Goal: Task Accomplishment & Management: Manage account settings

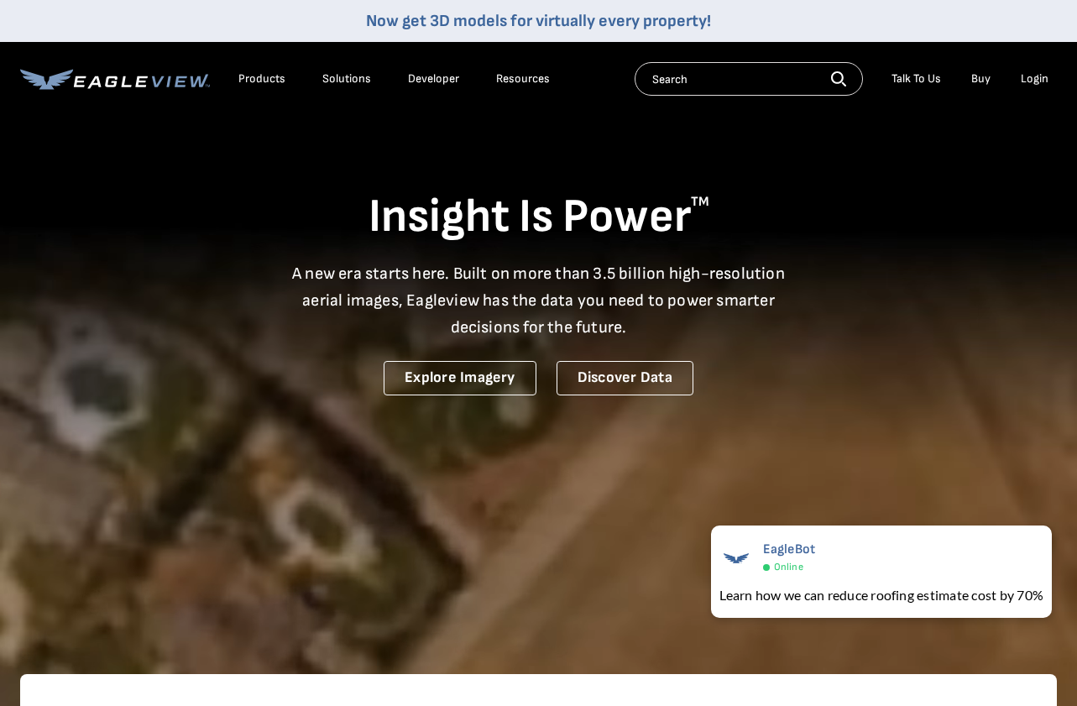
click at [1036, 86] on li "Login" at bounding box center [1034, 78] width 44 height 25
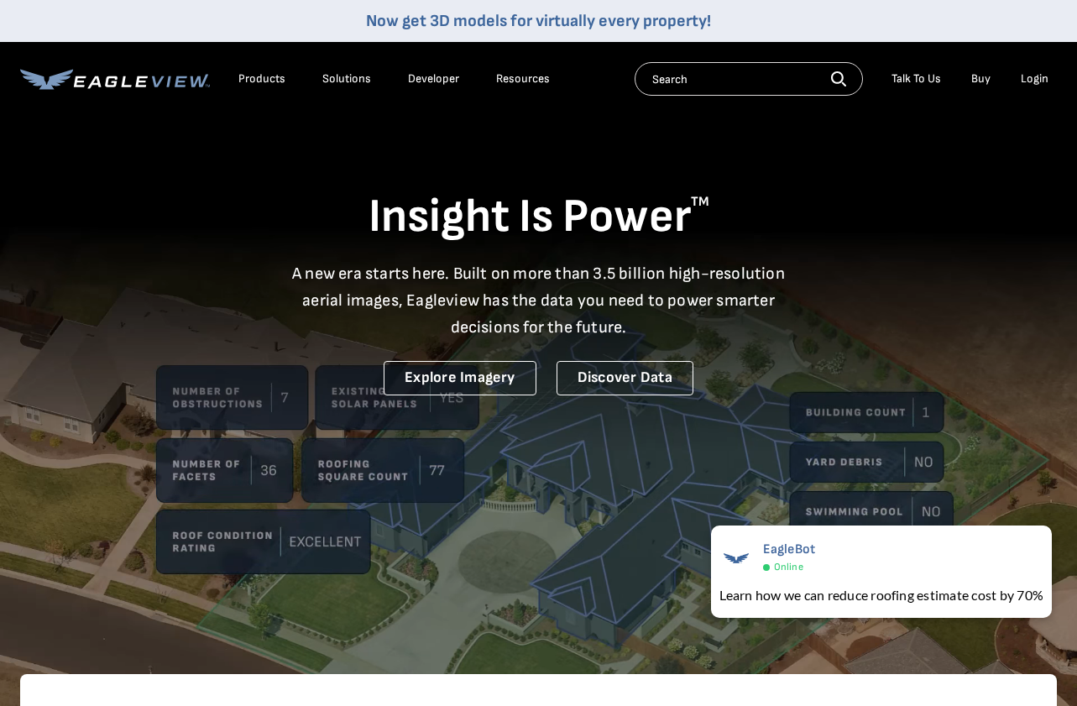
click at [1038, 82] on div "Login" at bounding box center [1035, 78] width 28 height 15
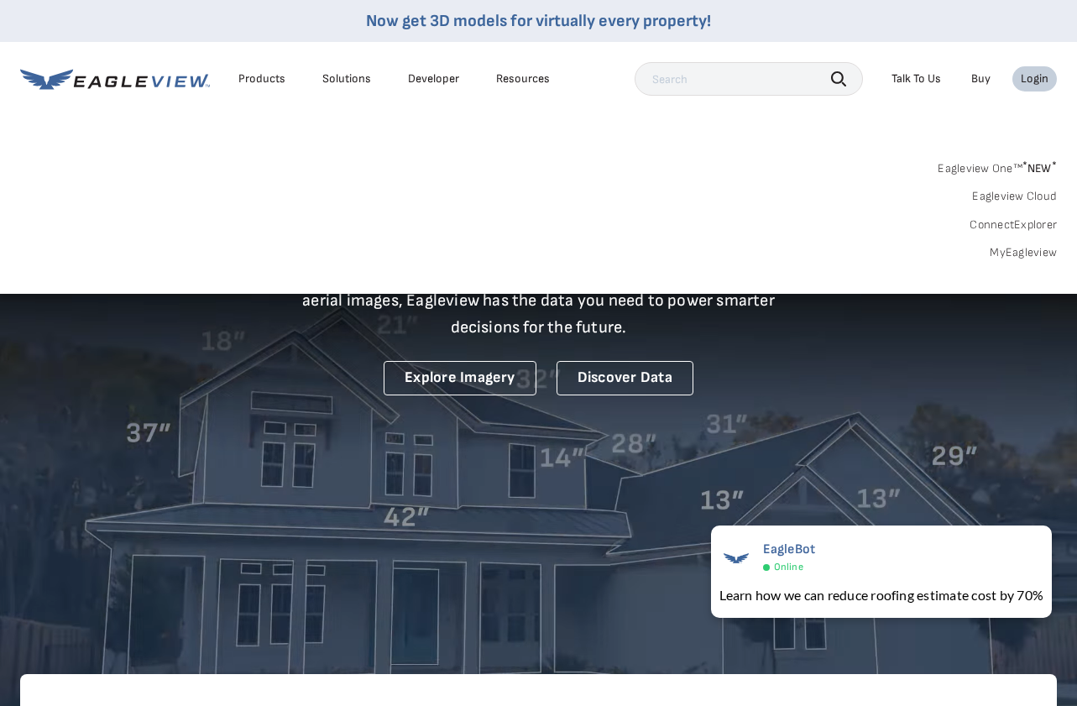
click at [1037, 78] on div "Login" at bounding box center [1035, 78] width 28 height 15
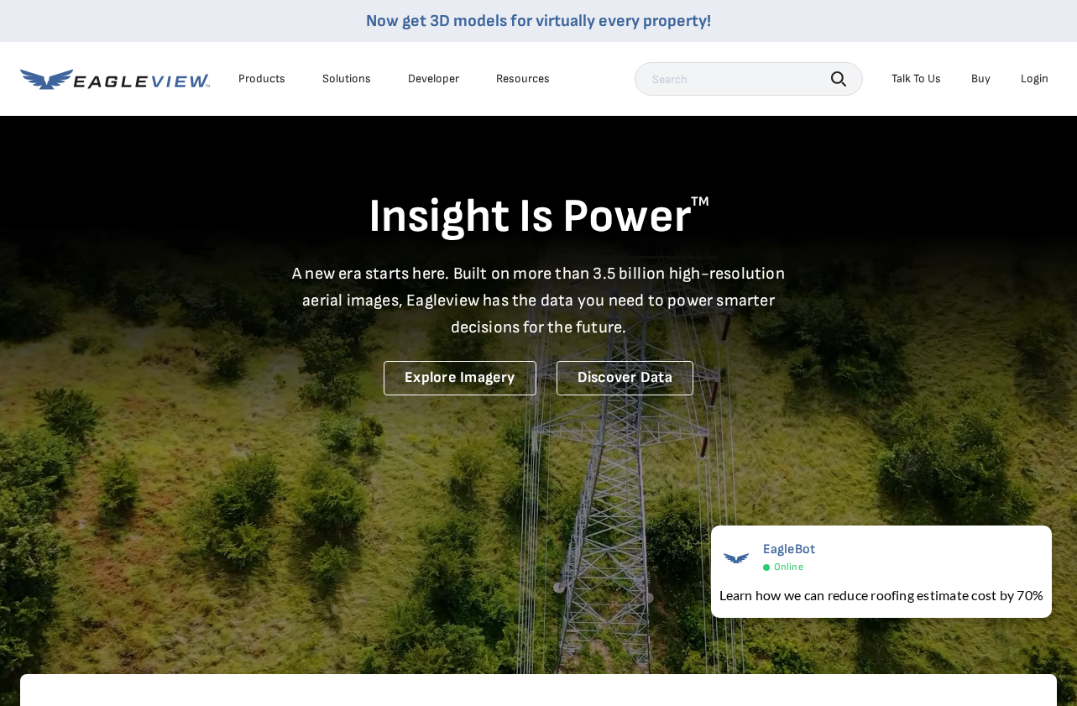
click at [1037, 78] on div "Login" at bounding box center [1035, 78] width 28 height 15
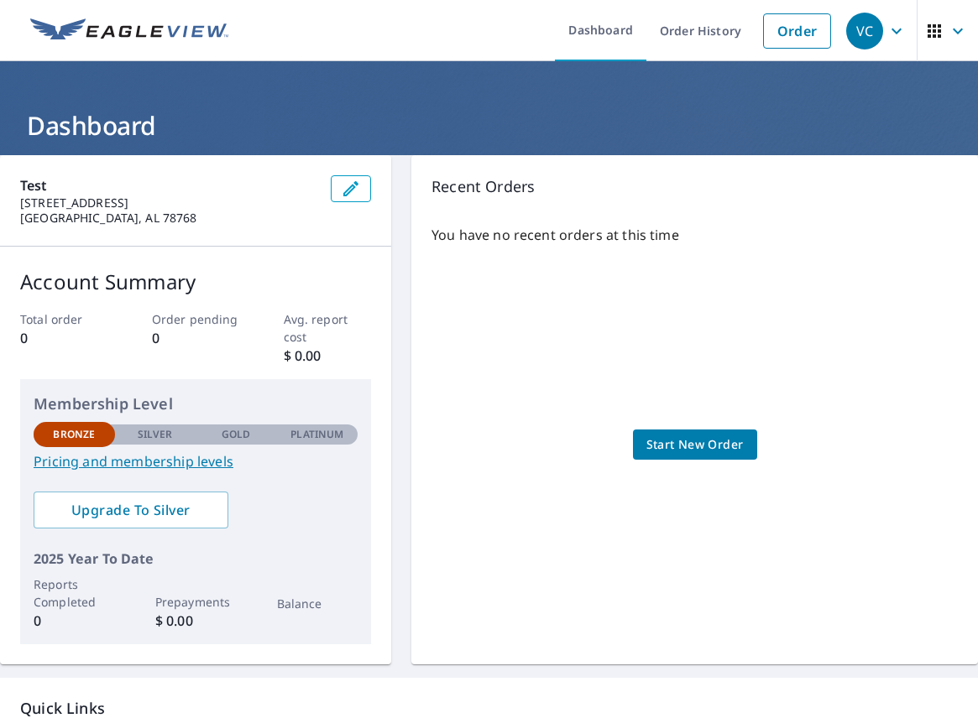
click at [770, 32] on div "VC" at bounding box center [864, 31] width 37 height 37
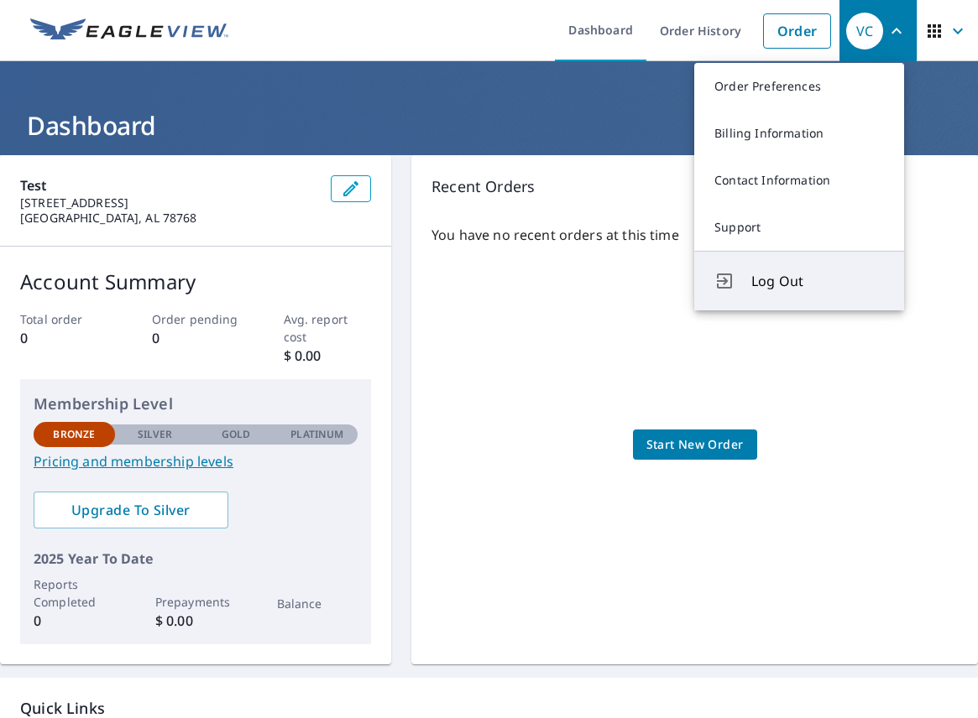
click at [770, 279] on span "Log Out" at bounding box center [817, 281] width 133 height 20
